Goal: Answer question/provide support: Share knowledge or assist other users

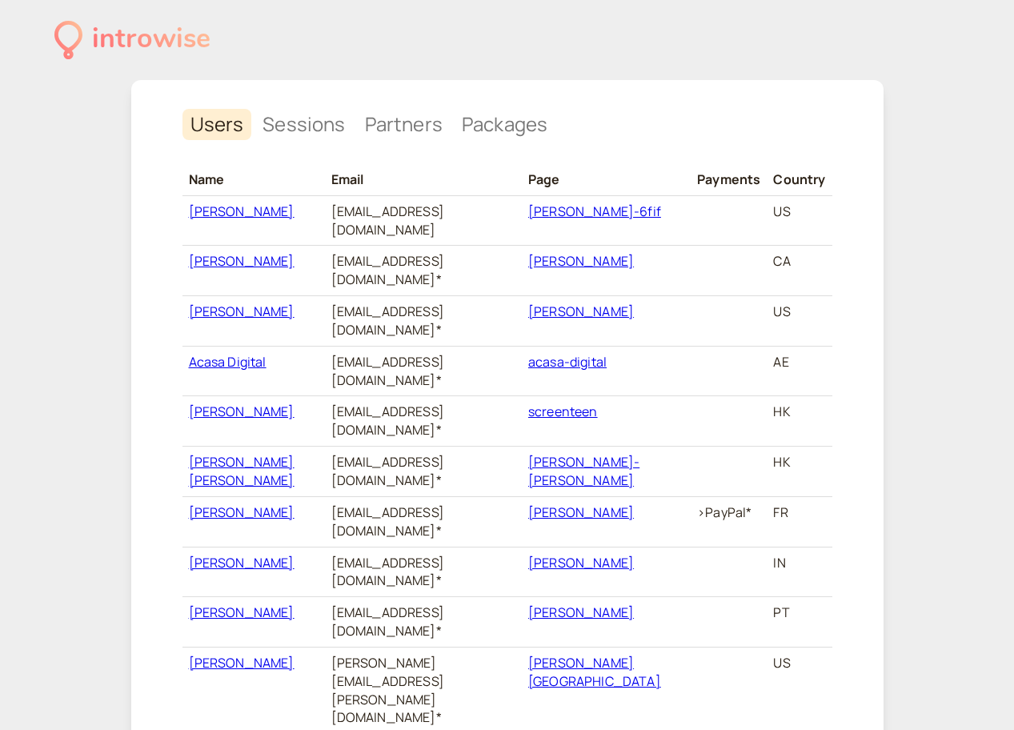
click at [327, 115] on link "Sessions" at bounding box center [304, 124] width 98 height 31
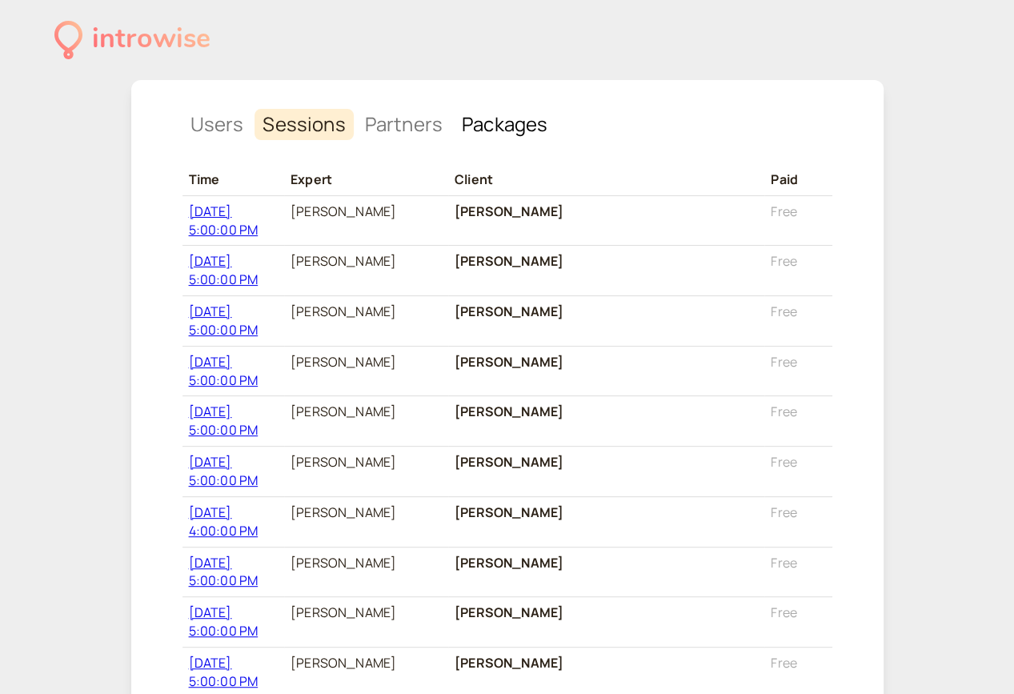
click at [500, 116] on link "Packages" at bounding box center [505, 124] width 102 height 31
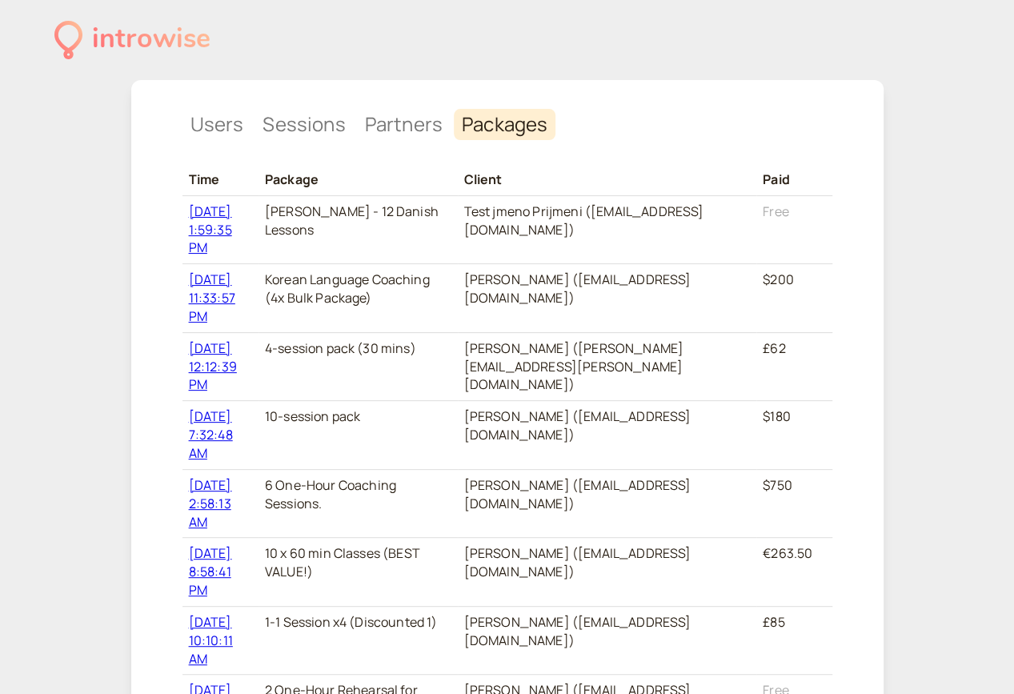
click at [227, 216] on link "[DATE] 1:59:35 PM" at bounding box center [210, 230] width 43 height 54
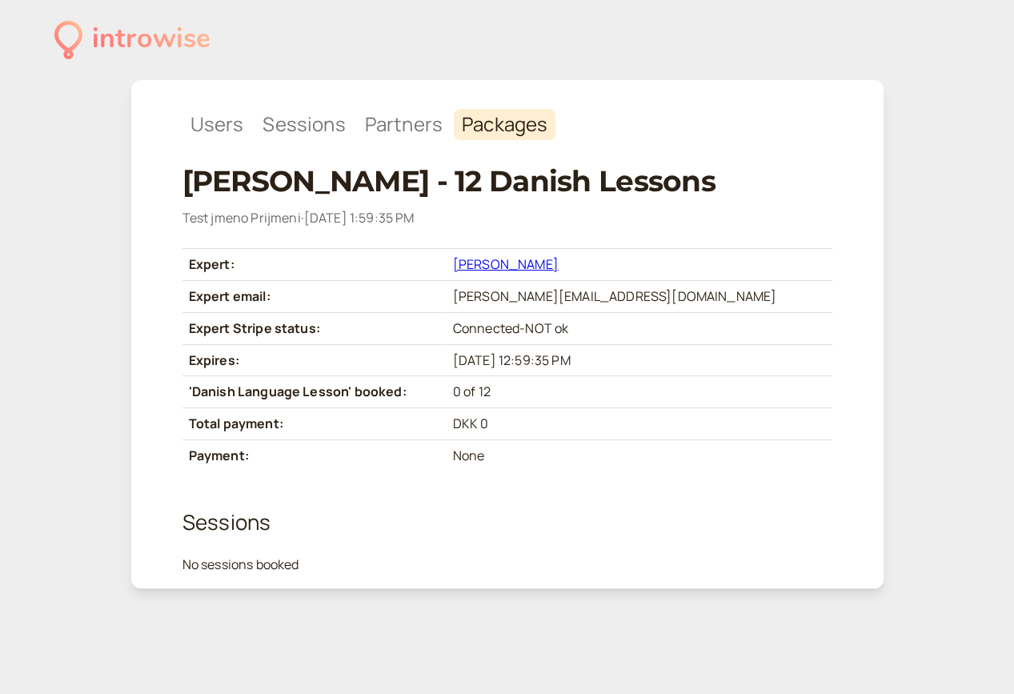
click at [559, 267] on link "[PERSON_NAME]" at bounding box center [506, 264] width 106 height 18
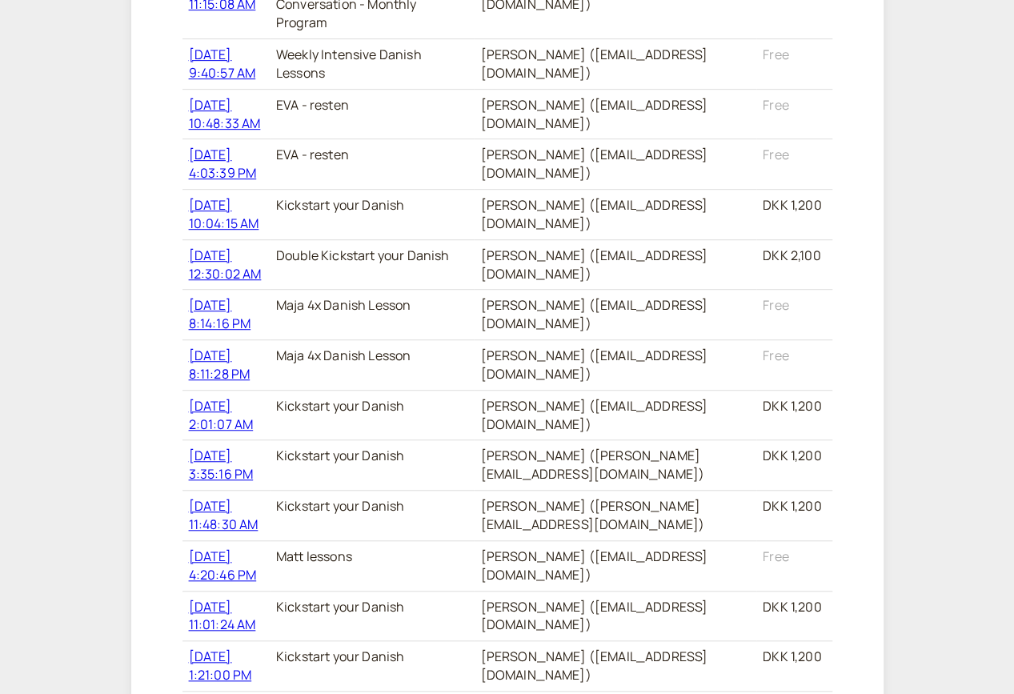
scroll to position [3637, 0]
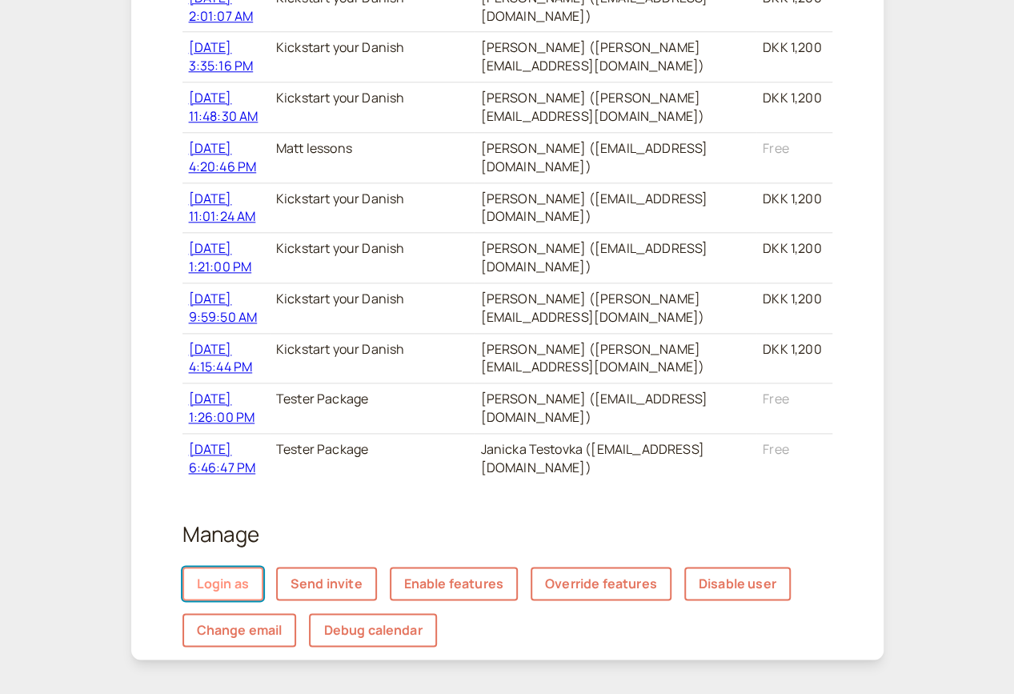
click at [239, 575] on span "Login as" at bounding box center [223, 584] width 52 height 18
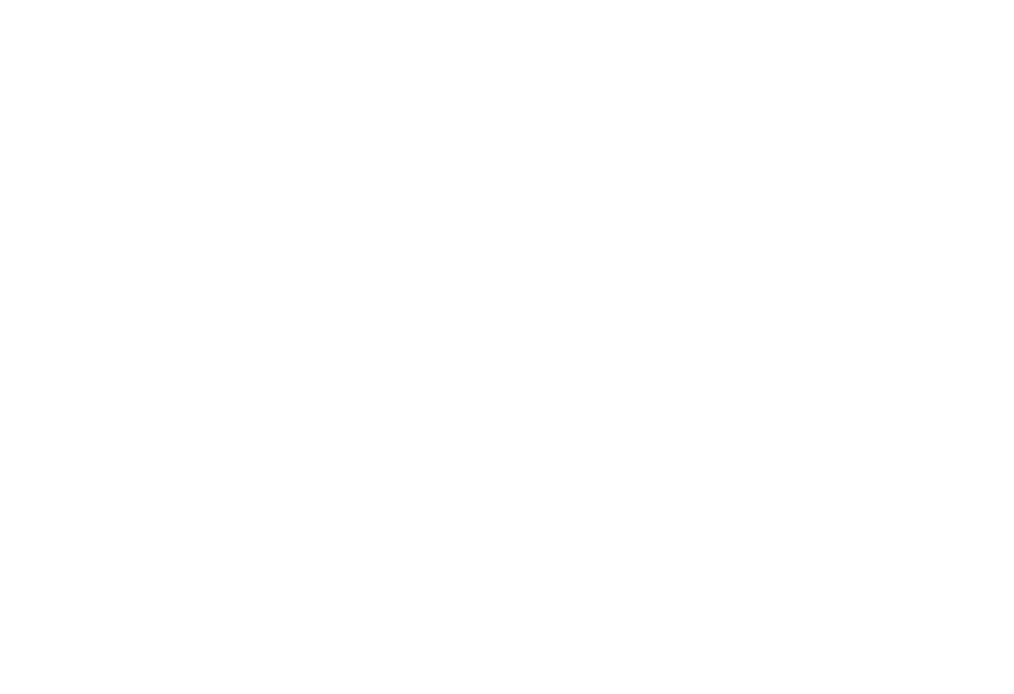
scroll to position [0, 0]
